Goal: Use online tool/utility: Utilize a website feature to perform a specific function

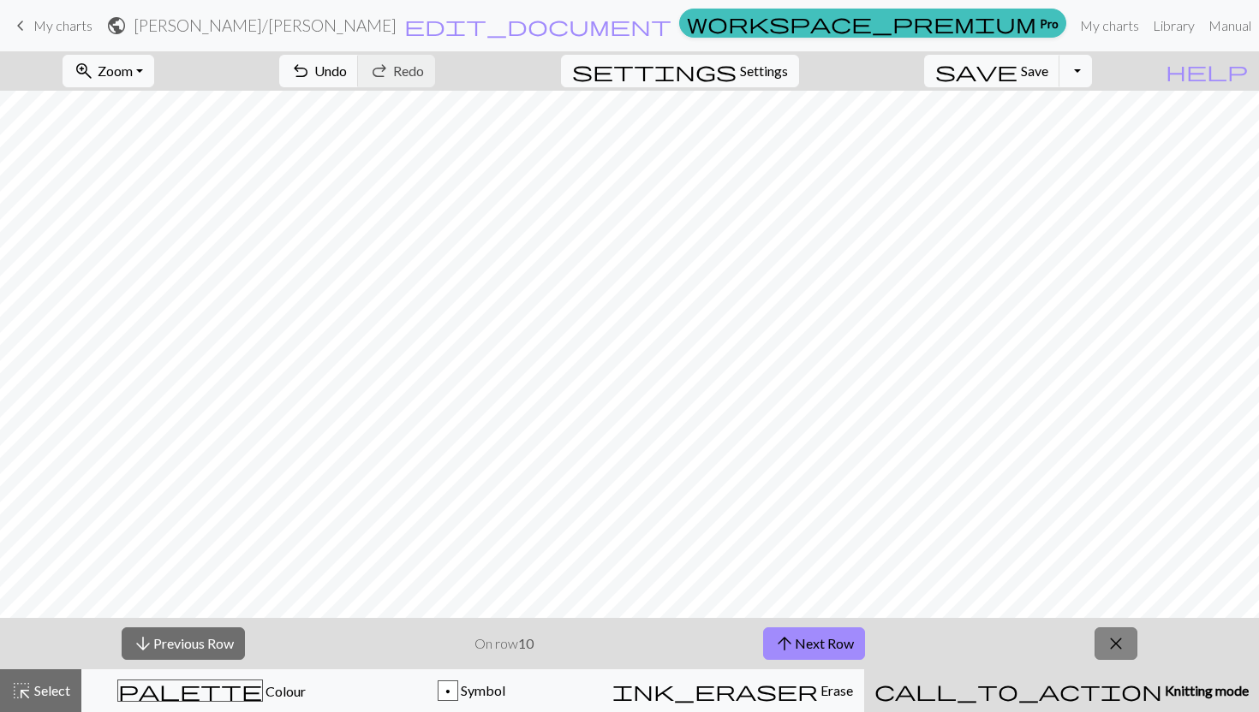
click at [1101, 647] on button "close" at bounding box center [1115, 644] width 43 height 33
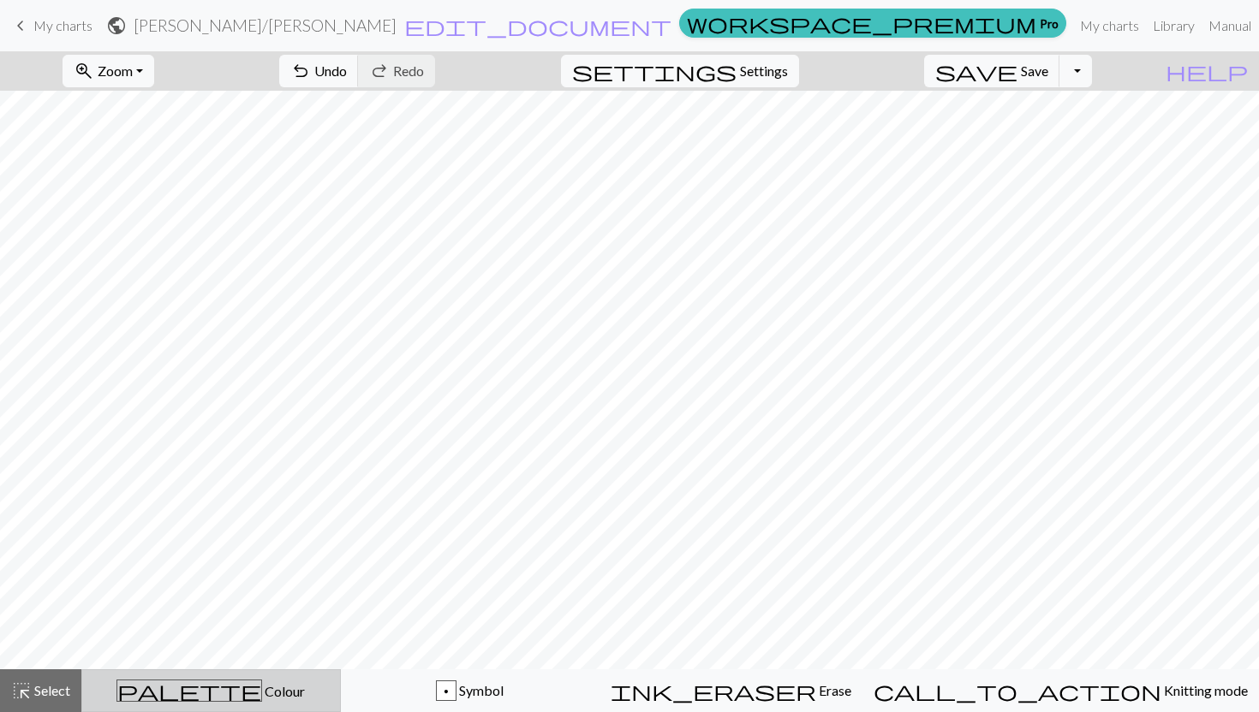
click at [238, 680] on div "palette Colour Colour" at bounding box center [210, 691] width 237 height 22
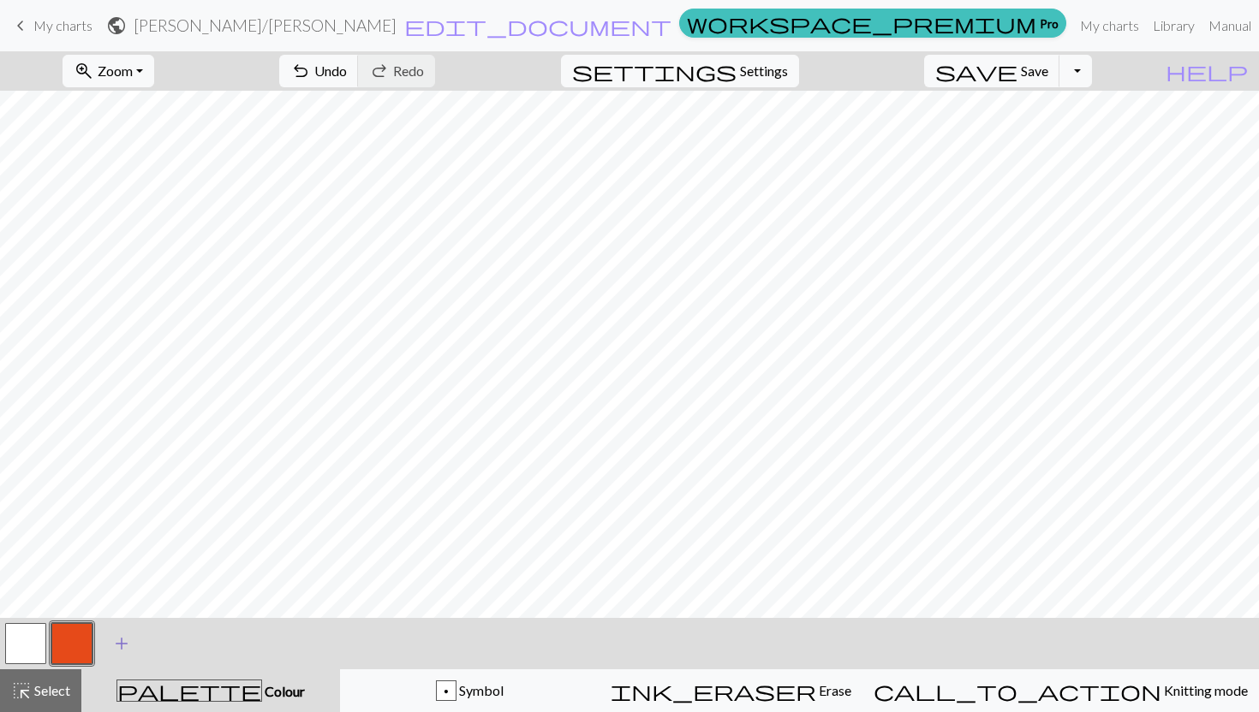
click at [128, 641] on span "add" at bounding box center [121, 644] width 21 height 24
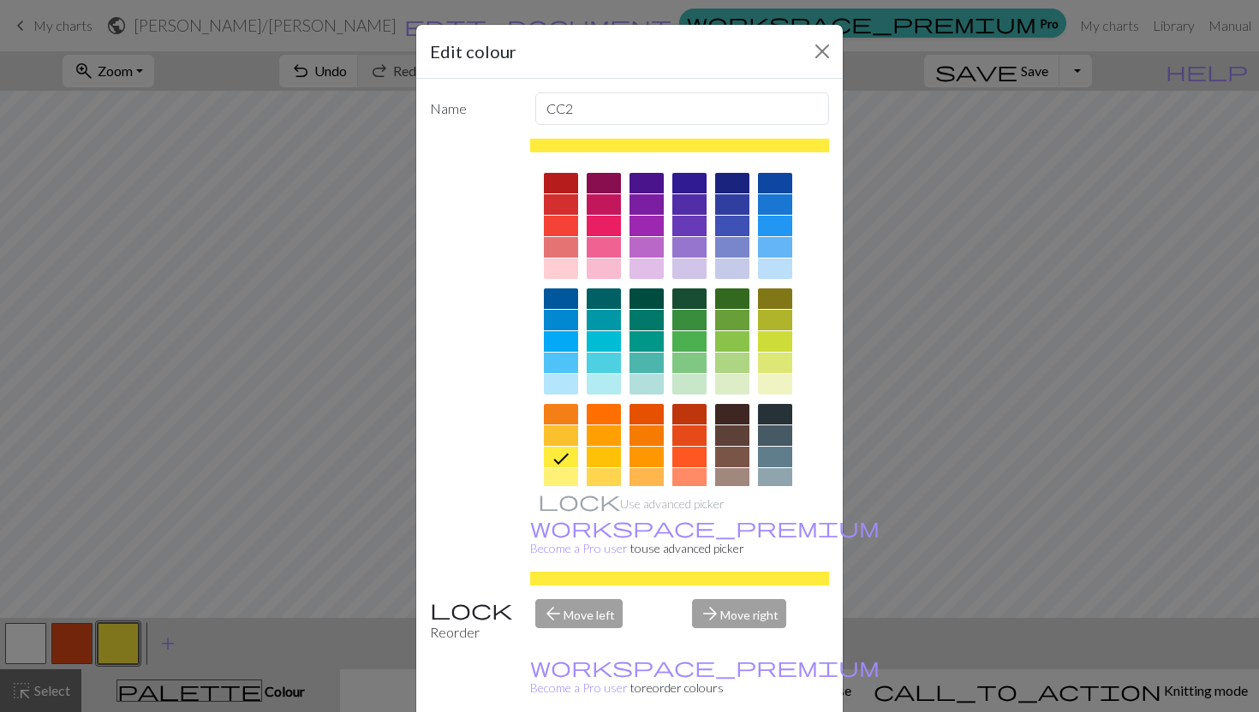
click at [764, 407] on div at bounding box center [775, 414] width 34 height 21
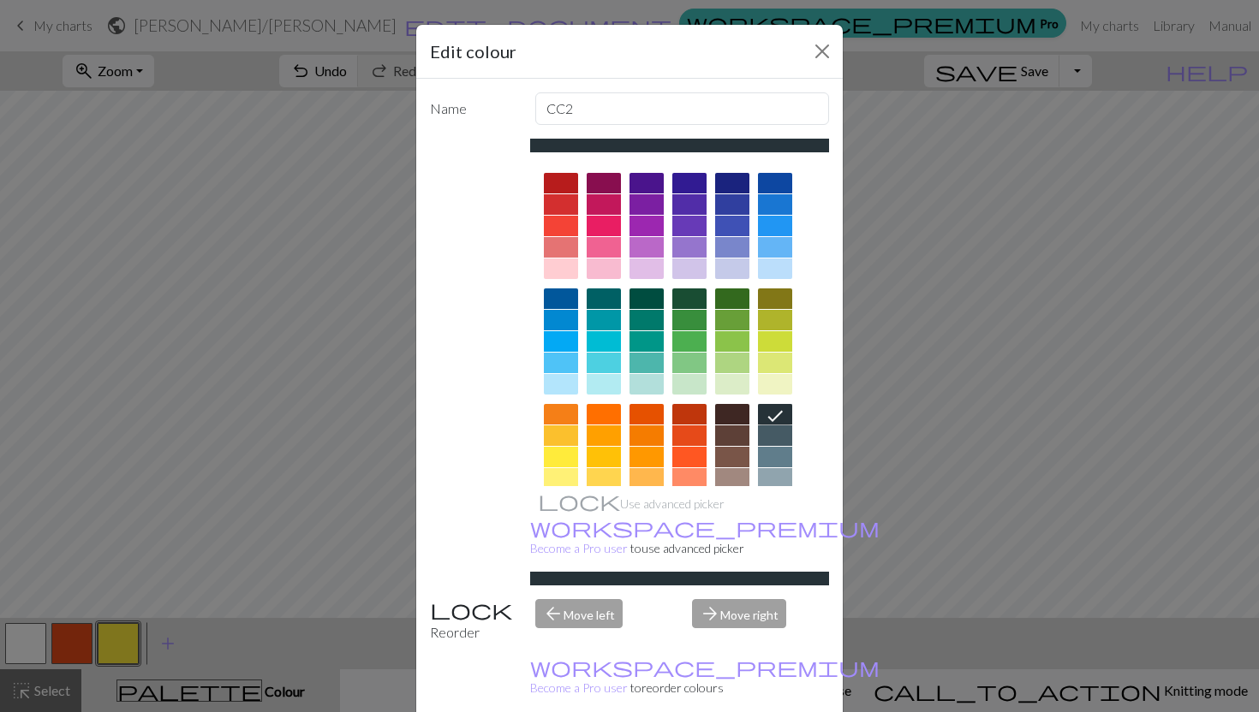
click at [732, 691] on div "Edit colour Name CC2 Use advanced picker workspace_premium Become a Pro user to…" at bounding box center [629, 356] width 1259 height 712
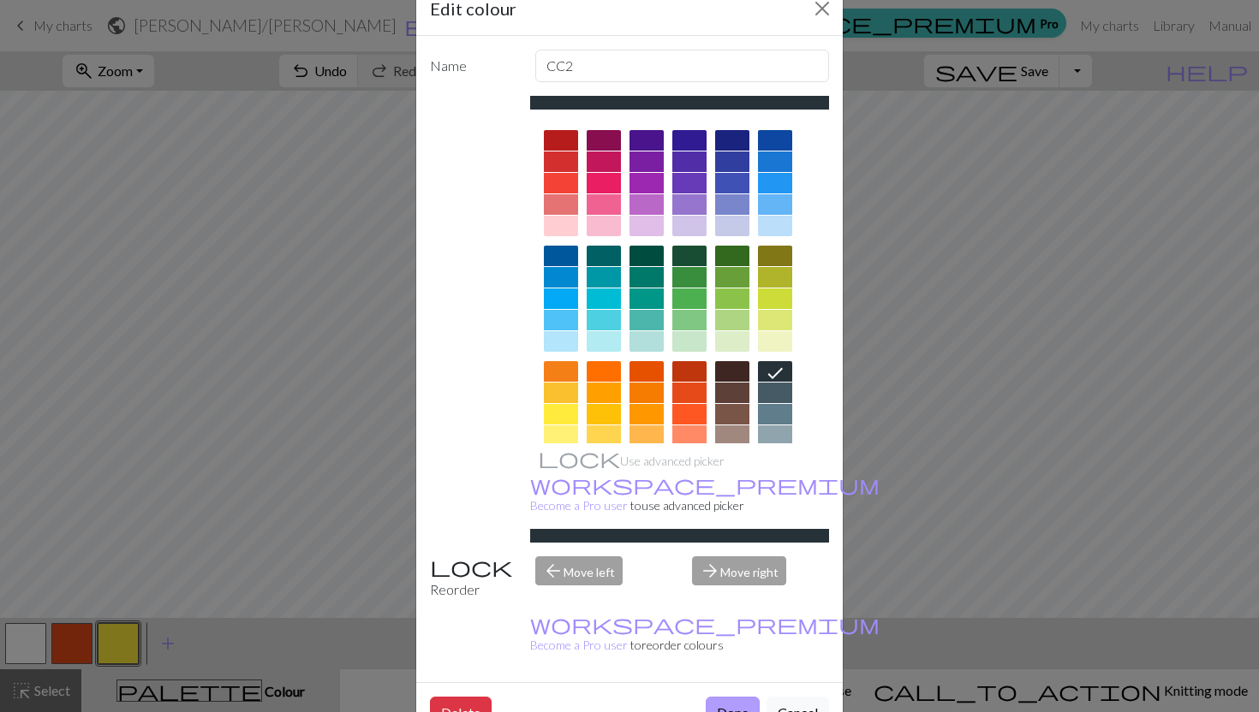
click at [730, 697] on button "Done" at bounding box center [733, 713] width 54 height 33
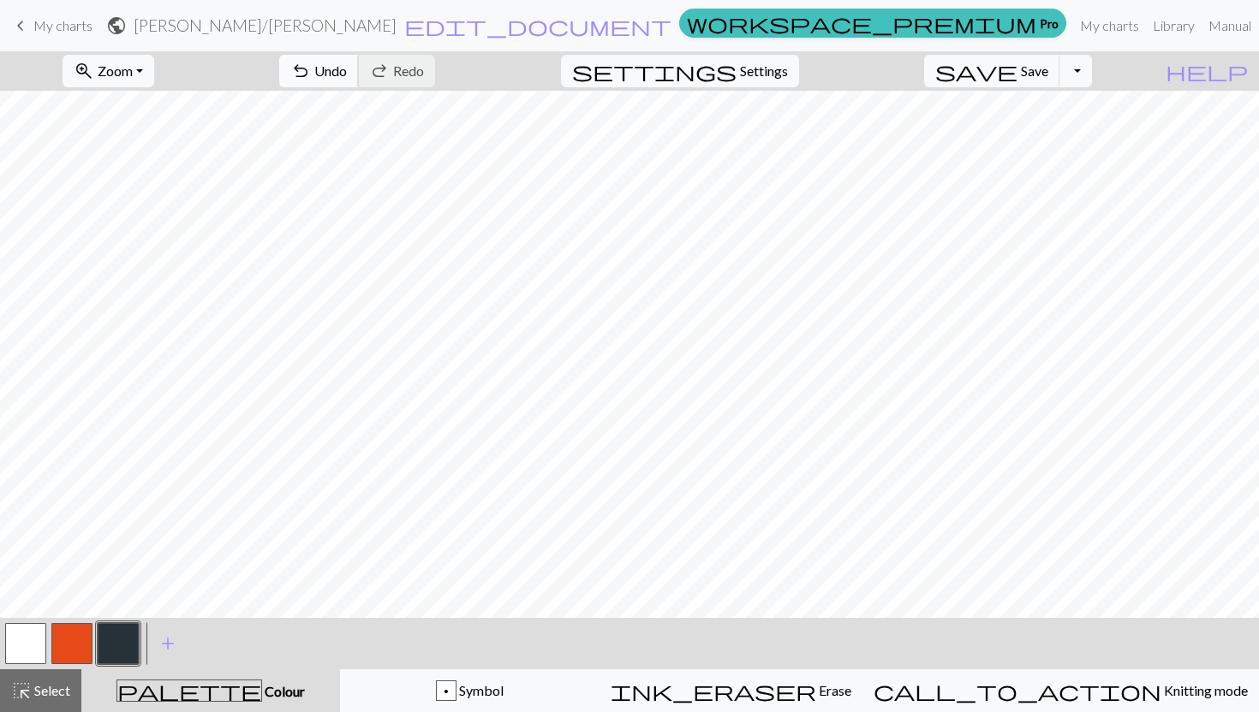
click at [347, 72] on span "Undo" at bounding box center [330, 71] width 33 height 16
click at [311, 77] on span "undo" at bounding box center [300, 71] width 21 height 24
click at [347, 65] on span "Undo" at bounding box center [330, 71] width 33 height 16
click at [311, 75] on span "undo" at bounding box center [300, 71] width 21 height 24
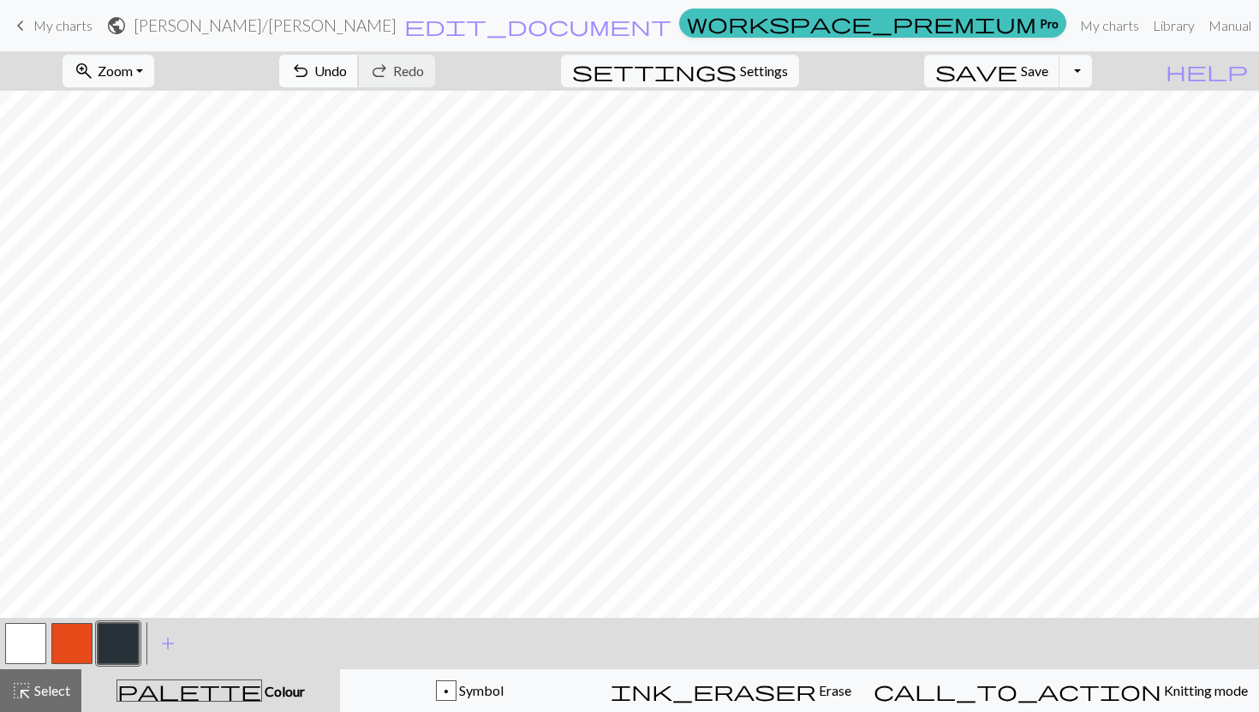
click at [347, 75] on span "Undo" at bounding box center [330, 71] width 33 height 16
click at [347, 69] on span "Undo" at bounding box center [330, 71] width 33 height 16
click at [347, 75] on span "Undo" at bounding box center [330, 71] width 33 height 16
click at [347, 78] on span "Undo" at bounding box center [330, 71] width 33 height 16
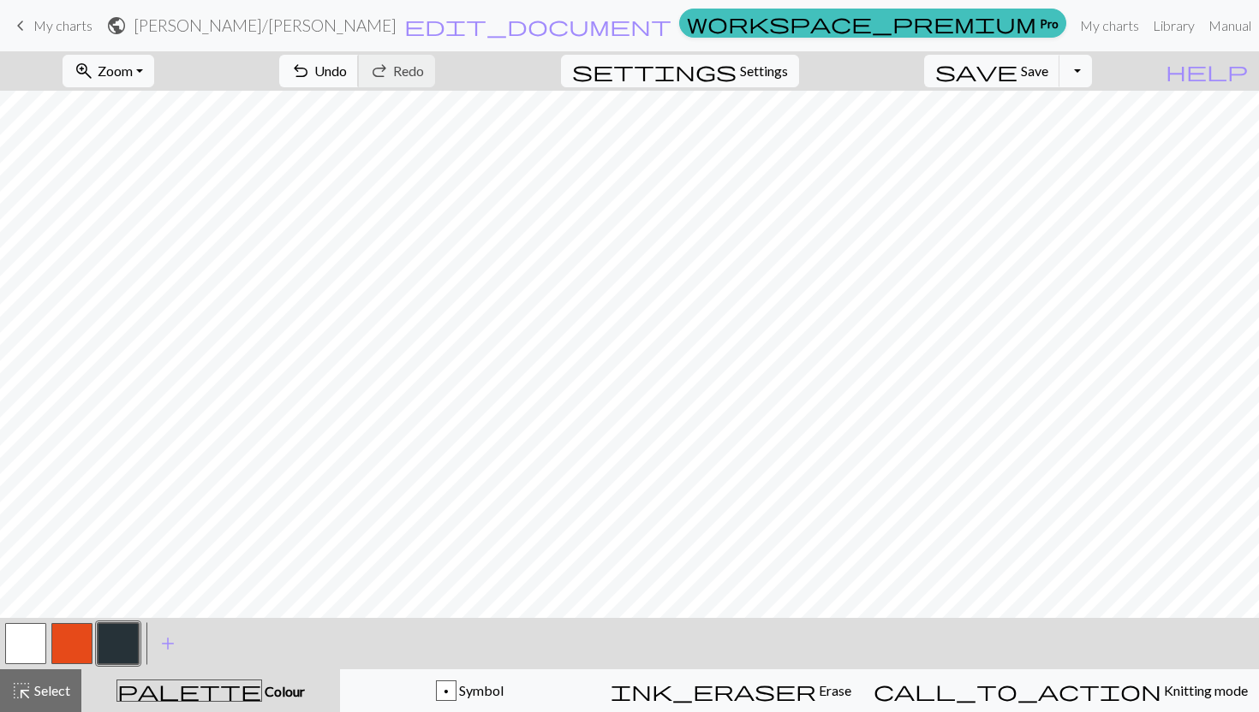
click at [347, 70] on span "Undo" at bounding box center [330, 71] width 33 height 16
click at [347, 77] on span "Undo" at bounding box center [330, 71] width 33 height 16
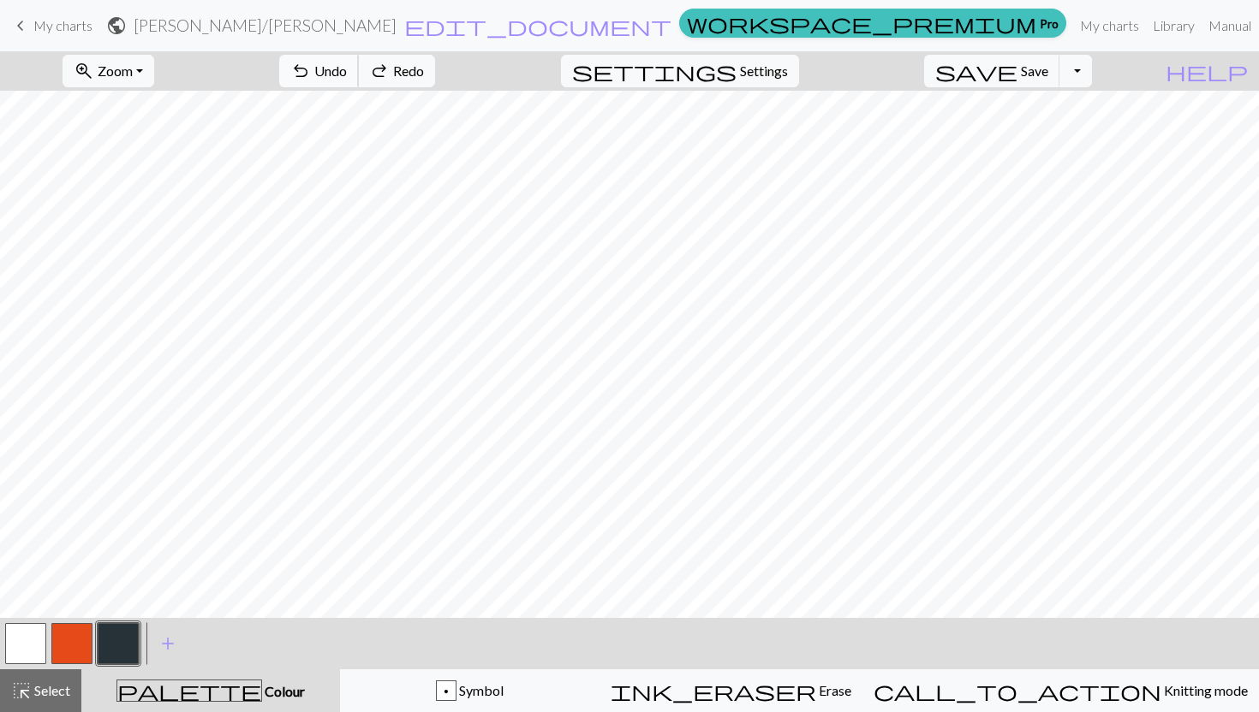
click at [347, 77] on span "Undo" at bounding box center [330, 71] width 33 height 16
click at [311, 69] on span "undo" at bounding box center [300, 71] width 21 height 24
click at [311, 66] on span "undo" at bounding box center [300, 71] width 21 height 24
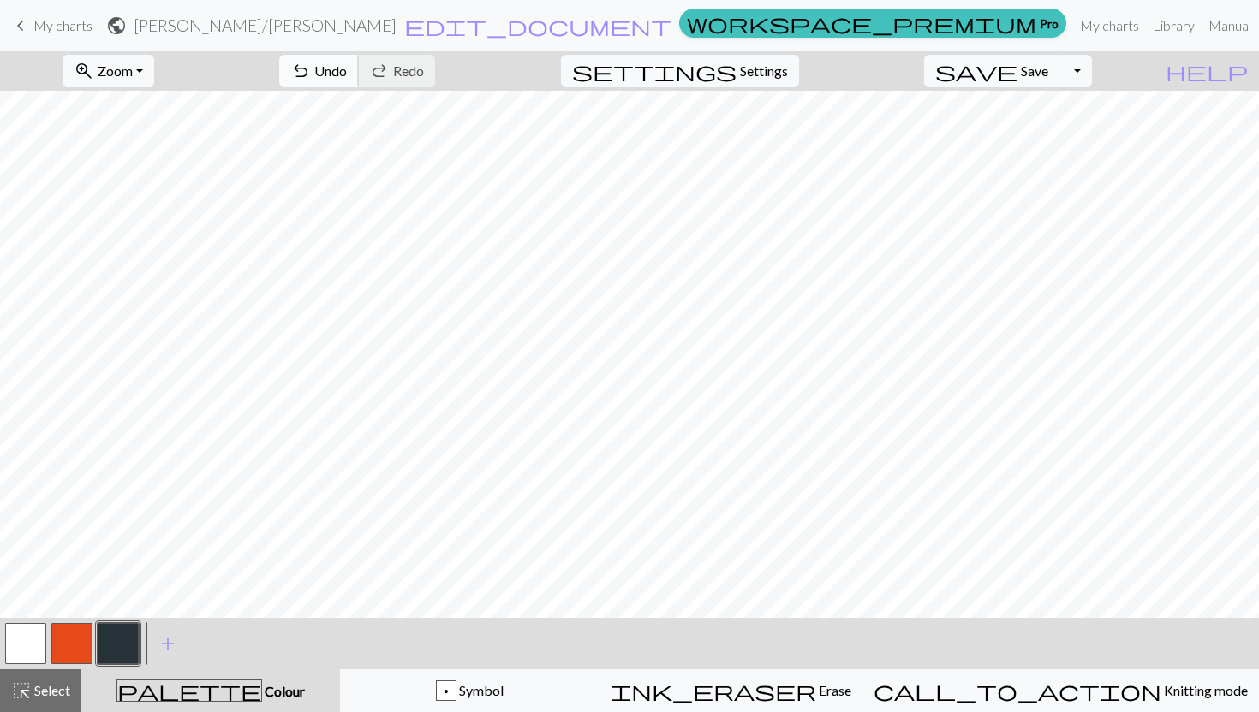
click at [359, 71] on button "undo Undo Undo" at bounding box center [319, 71] width 80 height 33
click at [347, 71] on span "Undo" at bounding box center [330, 71] width 33 height 16
click at [311, 66] on span "undo" at bounding box center [300, 71] width 21 height 24
click at [347, 75] on span "Undo" at bounding box center [330, 71] width 33 height 16
